Goal: Information Seeking & Learning: Understand process/instructions

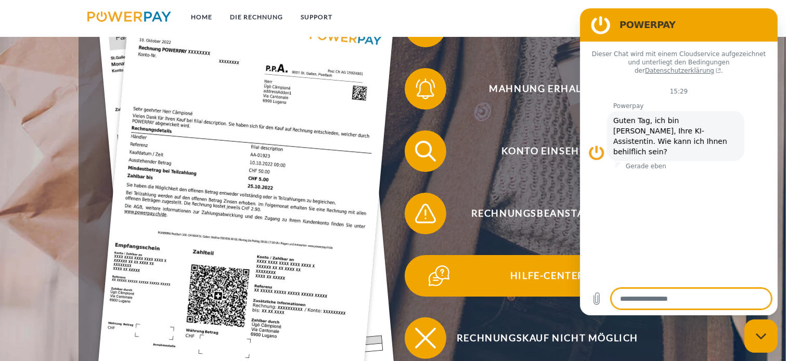
scroll to position [260, 0]
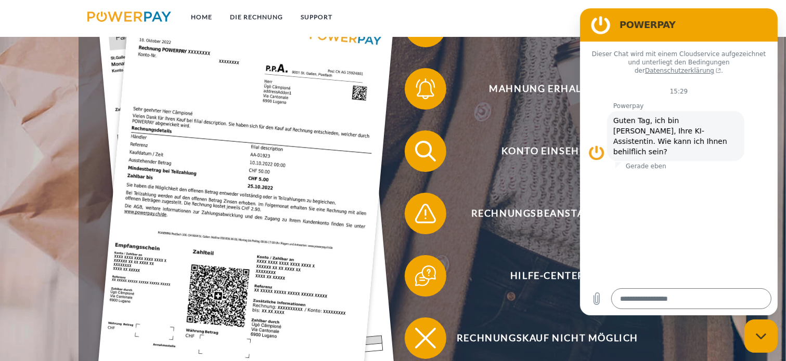
click at [301, 193] on img at bounding box center [246, 193] width 296 height 396
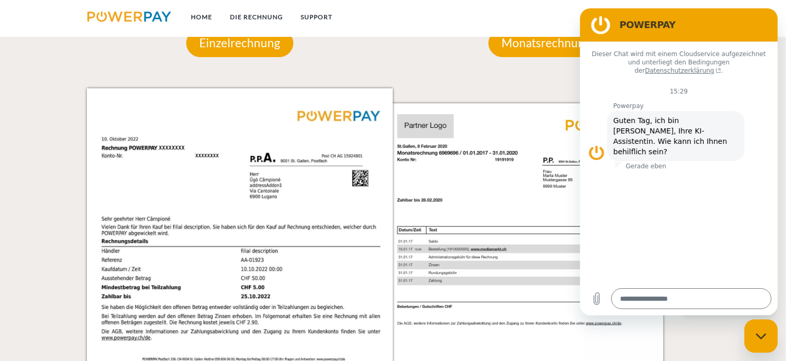
click at [408, 62] on div "Monatsrechnung Monatsrechnung Rechnungs- und Kontonummer Ihre Rechnungs –und Ko…" at bounding box center [546, 254] width 306 height 512
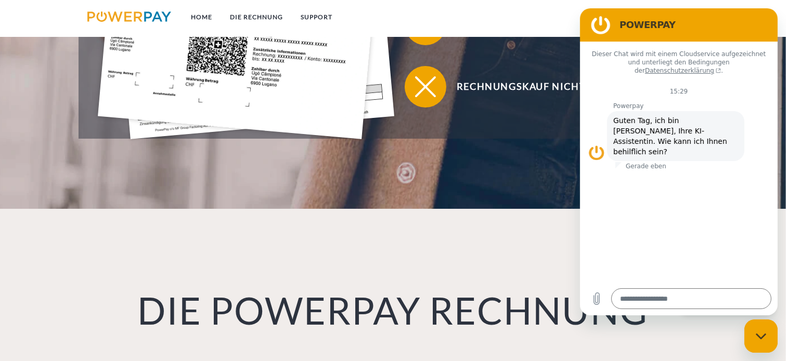
scroll to position [509, 0]
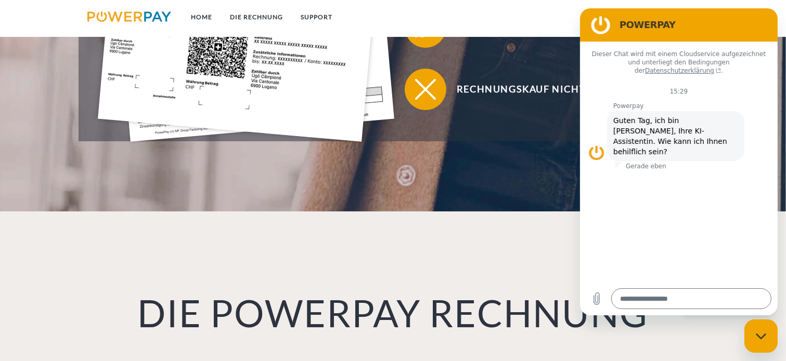
click at [771, 346] on div "Messaging-Fenster schließen" at bounding box center [760, 335] width 31 height 31
type textarea "*"
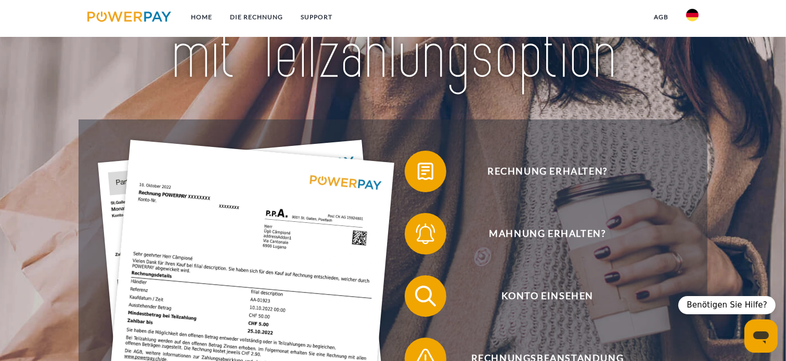
scroll to position [0, 0]
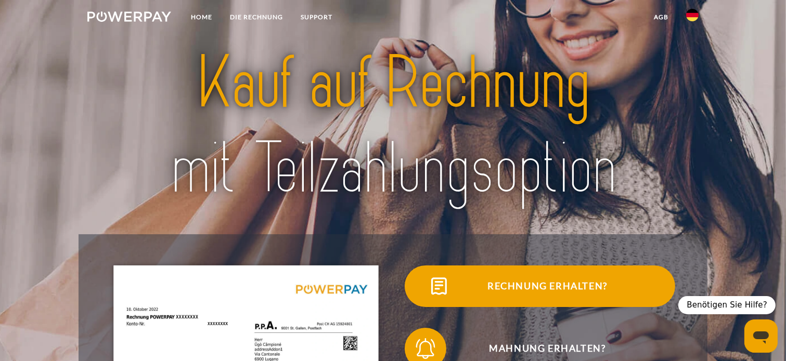
click at [562, 290] on span "Rechnung erhalten?" at bounding box center [547, 287] width 255 height 42
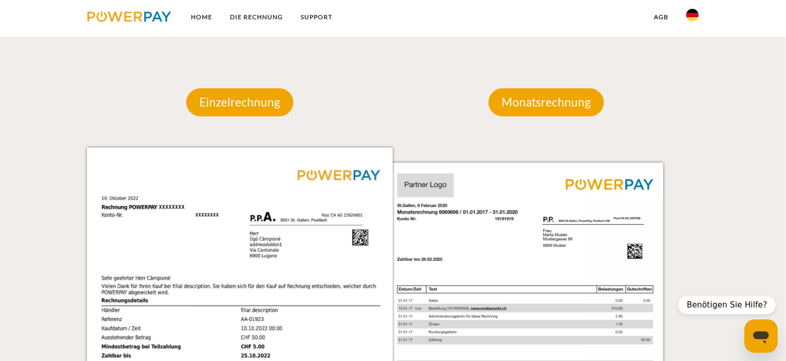
scroll to position [936, 0]
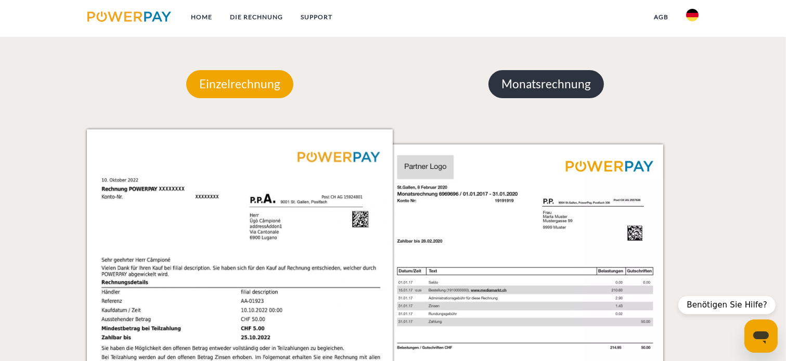
click at [537, 97] on p "Monatsrechnung" at bounding box center [545, 84] width 115 height 28
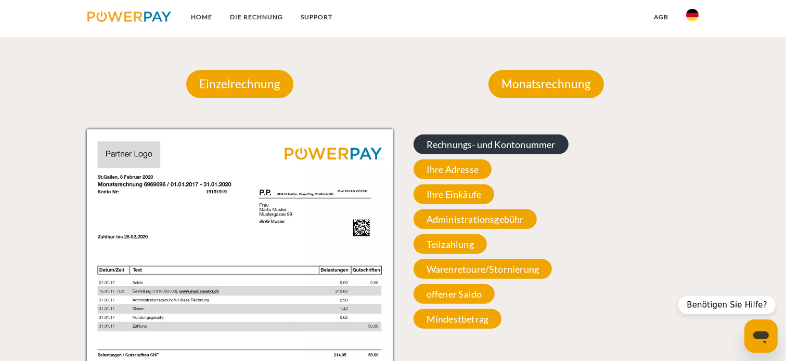
click at [501, 143] on span "Rechnungs- und Kontonummer" at bounding box center [491, 145] width 155 height 20
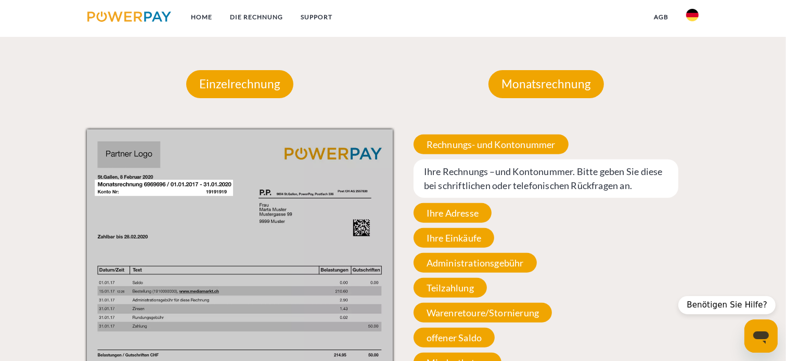
click at [492, 172] on span "Ihre Rechnungs –und Kontonummer. Bitte geben Sie diese bei schriftlichen oder t…" at bounding box center [546, 179] width 265 height 38
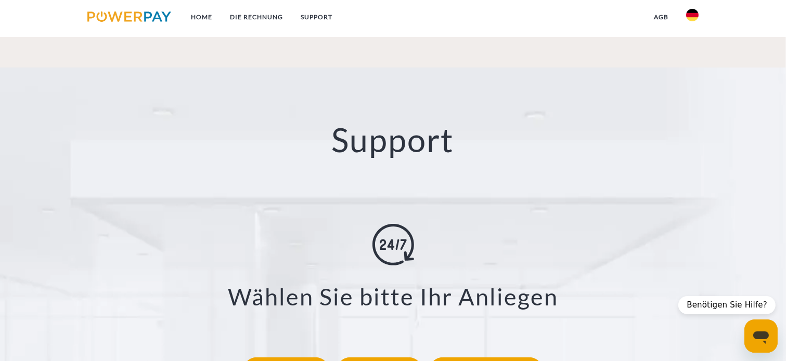
scroll to position [1925, 0]
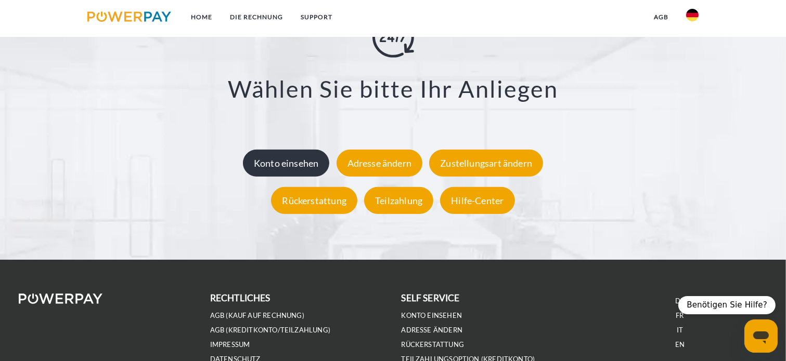
click at [304, 164] on div "Konto einsehen" at bounding box center [286, 163] width 87 height 27
